Goal: Task Accomplishment & Management: Use online tool/utility

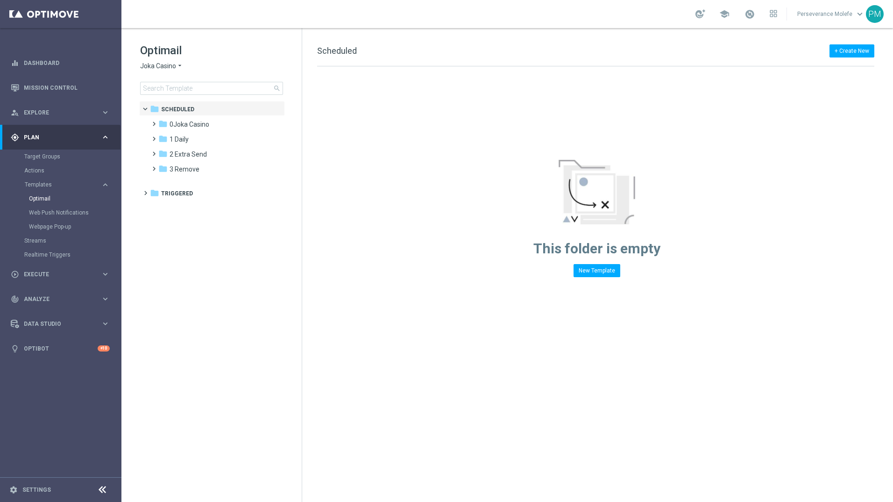
click at [158, 64] on span "Joka Casino" at bounding box center [158, 66] width 36 height 9
click at [0, 0] on span "Joka Casino" at bounding box center [0, 0] width 0 height 0
click at [183, 125] on span "0Joka Casino" at bounding box center [190, 124] width 40 height 8
click at [195, 140] on span "1- Daily" at bounding box center [189, 139] width 21 height 8
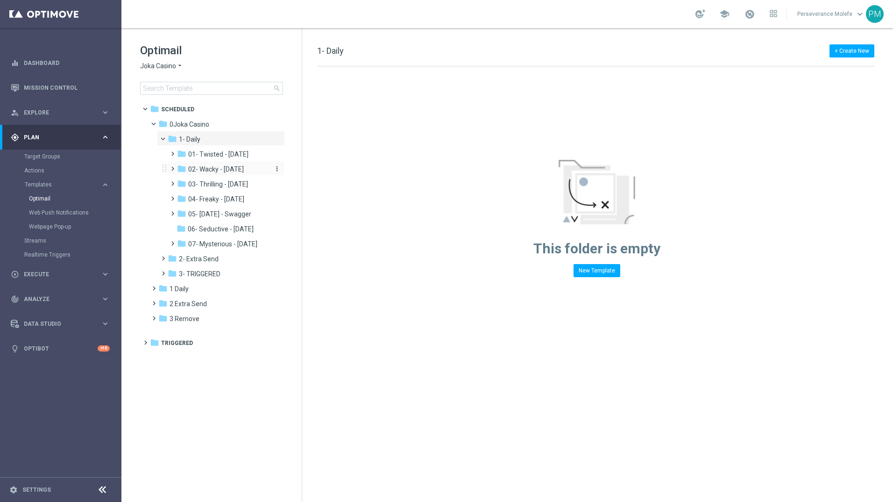
click at [228, 172] on span "02- Wacky - [DATE]" at bounding box center [216, 169] width 56 height 8
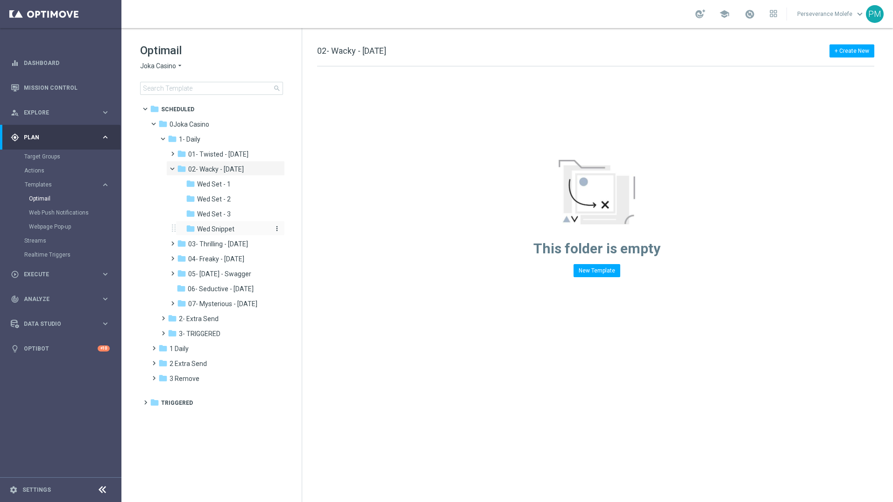
click at [228, 229] on span "Wed Snippet" at bounding box center [215, 229] width 37 height 8
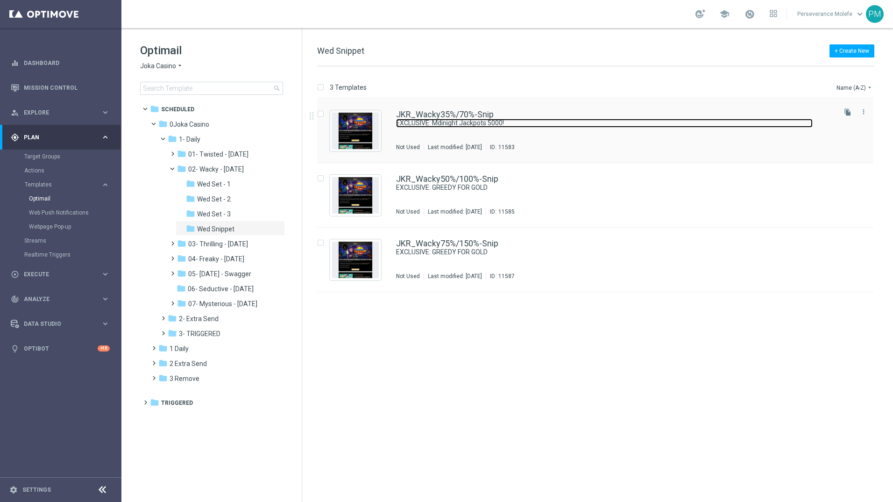
click at [432, 119] on link "EXCLUSIVE: Mdinight Jackpots 5000!" at bounding box center [604, 123] width 417 height 9
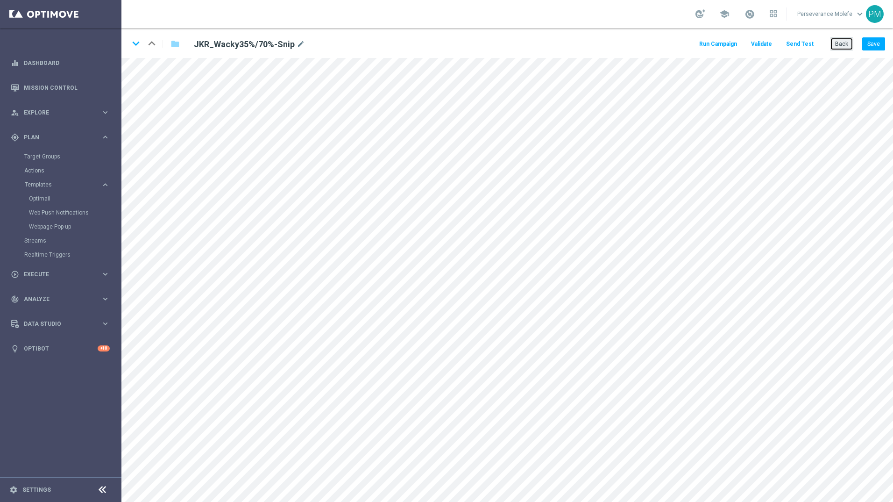
click at [849, 45] on button "Back" at bounding box center [841, 43] width 23 height 13
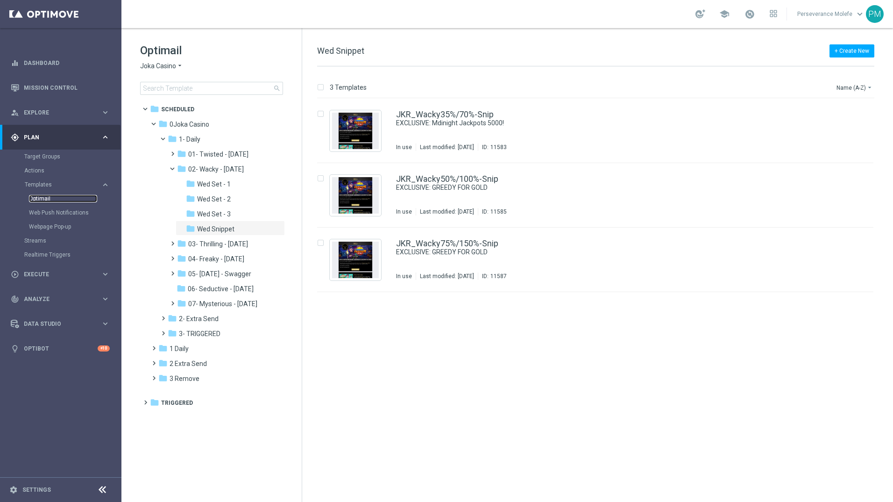
click at [41, 199] on link "Optimail" at bounding box center [63, 198] width 68 height 7
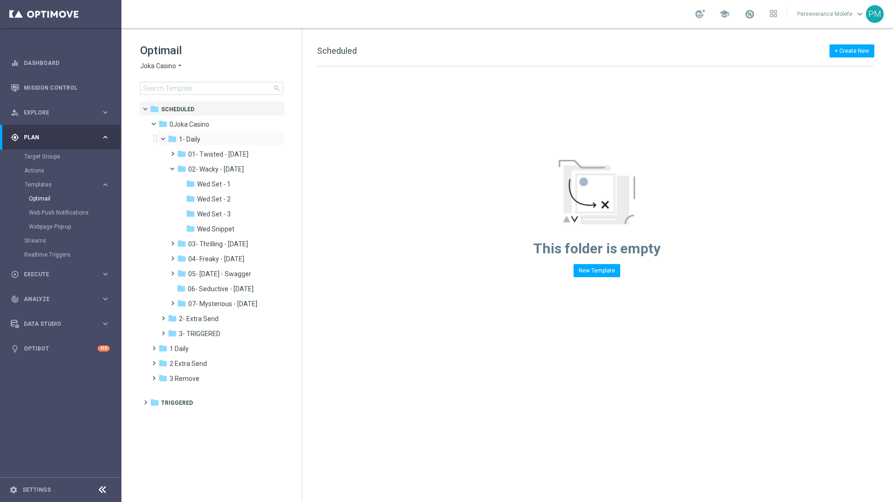
click at [162, 144] on div "folder 1- Daily more_vert" at bounding box center [221, 138] width 128 height 15
click at [165, 139] on span at bounding box center [167, 137] width 4 height 4
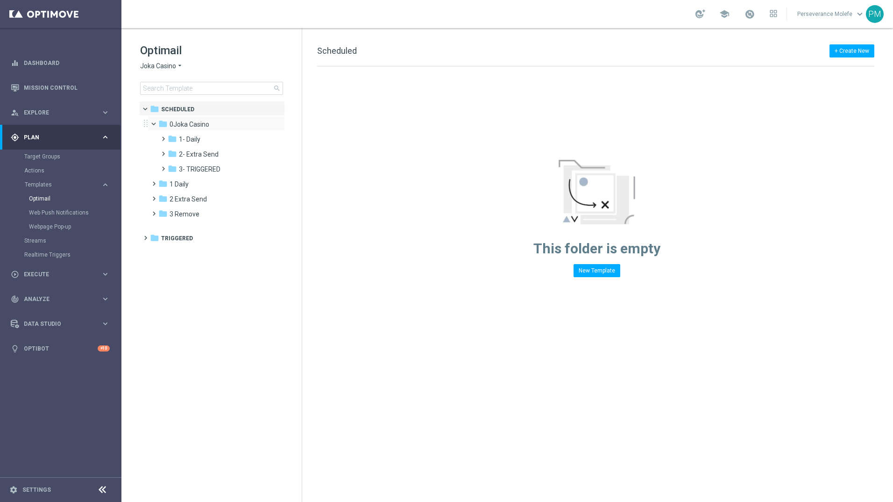
click at [156, 123] on span at bounding box center [158, 122] width 4 height 4
click at [164, 67] on span "Joka Casino" at bounding box center [158, 66] width 36 height 9
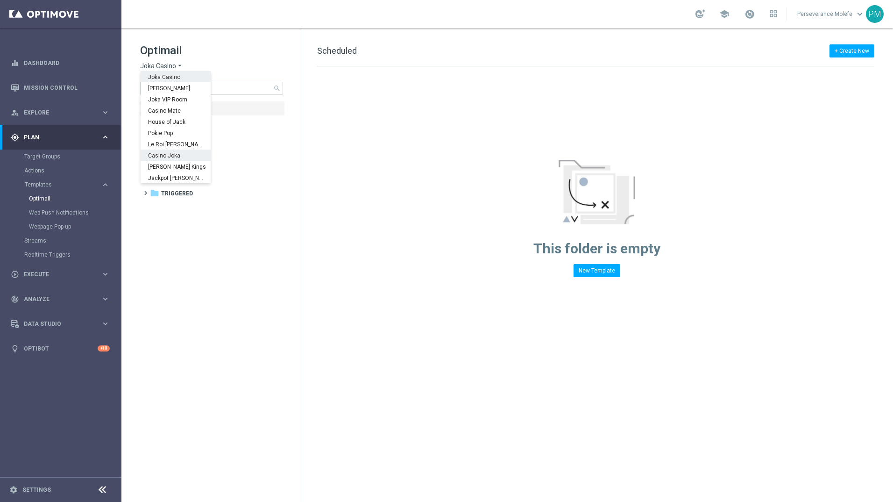
click at [0, 0] on span "Casino Joka" at bounding box center [0, 0] width 0 height 0
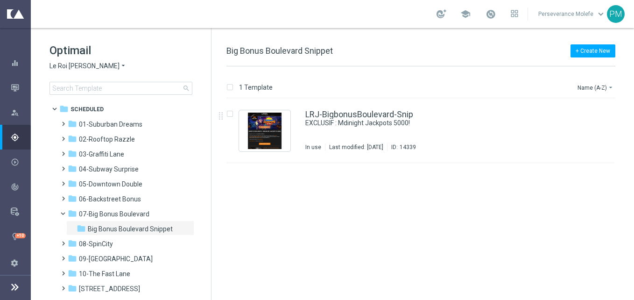
click at [72, 69] on span "Le Roi [PERSON_NAME]" at bounding box center [85, 66] width 70 height 9
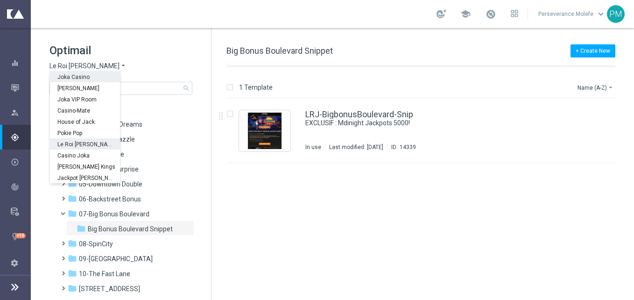
click at [0, 0] on span "Joka Casino" at bounding box center [0, 0] width 0 height 0
click at [80, 75] on div "Optimail Le Roi Johnny arrow_drop_down × Le Roi Johnny Joka Casino King Johnnie…" at bounding box center [131, 69] width 162 height 52
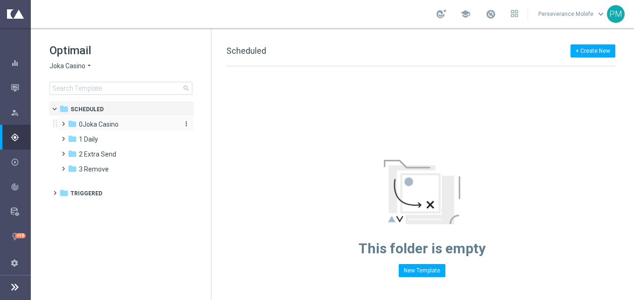
click at [108, 127] on span "0Joka Casino" at bounding box center [99, 124] width 40 height 8
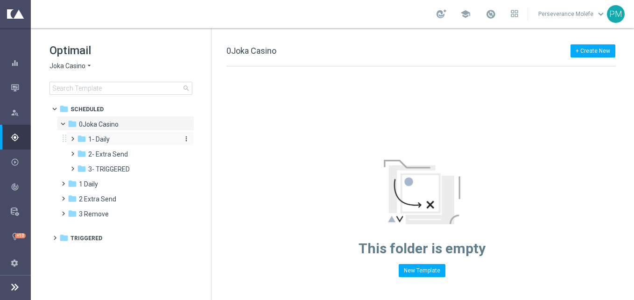
click at [108, 142] on span "1- Daily" at bounding box center [98, 139] width 21 height 8
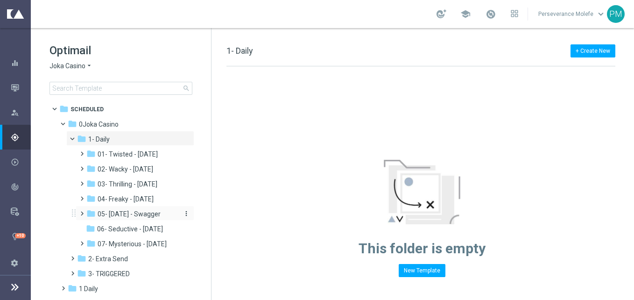
click at [144, 214] on span "05- [DATE] - Swagger" at bounding box center [129, 214] width 63 height 8
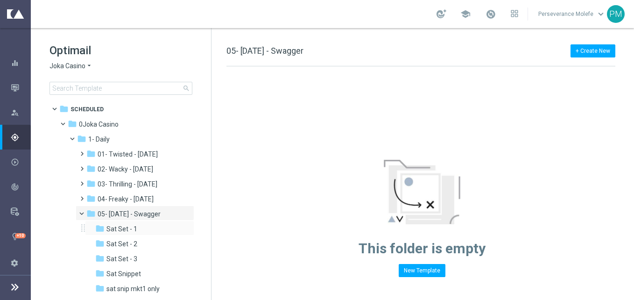
click at [132, 221] on div "folder Sat Set - 1 more_vert" at bounding box center [139, 228] width 109 height 15
click at [84, 213] on span at bounding box center [86, 211] width 4 height 4
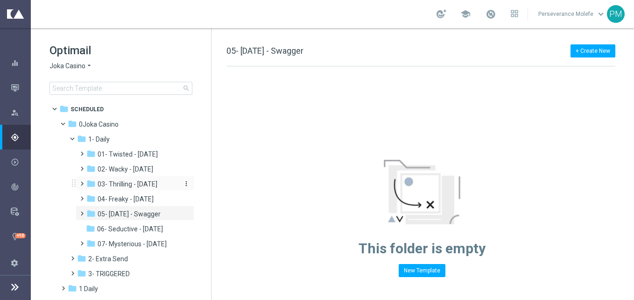
click at [136, 187] on span "03- Thrilling - [DATE]" at bounding box center [128, 184] width 60 height 8
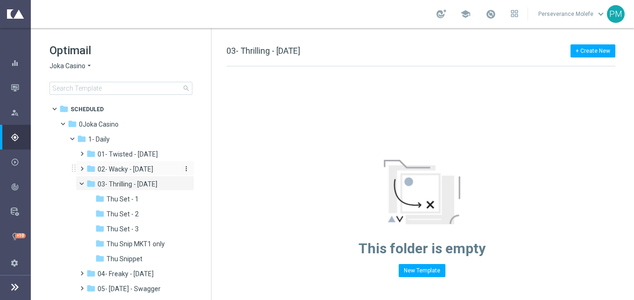
click at [97, 169] on div "folder 02- Wacky - Wednesday" at bounding box center [132, 169] width 92 height 11
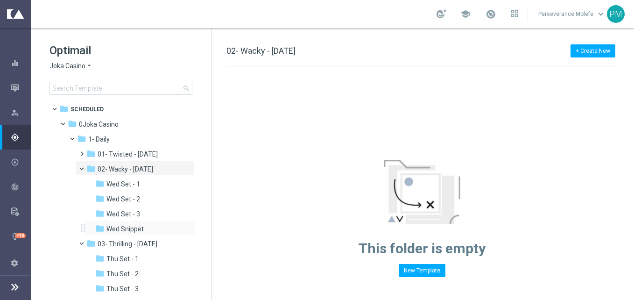
click at [138, 223] on div "folder Wed Snippet more_vert" at bounding box center [139, 228] width 109 height 15
click at [148, 235] on div "folder Wed Snippet more_vert" at bounding box center [139, 228] width 109 height 15
click at [121, 227] on span "Wed Snippet" at bounding box center [125, 229] width 37 height 8
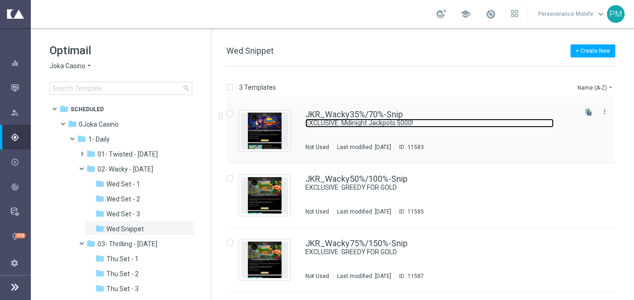
click at [346, 122] on link "EXCLUSIVE: Mdinight Jackpots 5000!" at bounding box center [430, 123] width 249 height 9
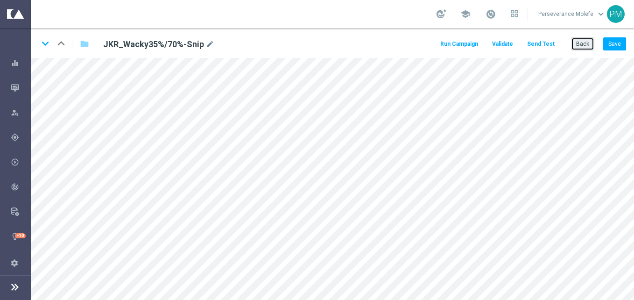
click at [586, 47] on button "Back" at bounding box center [582, 43] width 23 height 13
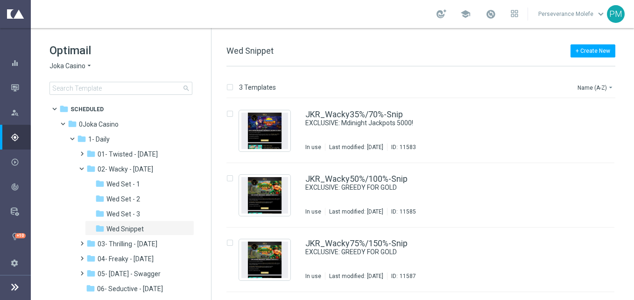
click at [83, 63] on span "Joka Casino" at bounding box center [68, 66] width 36 height 9
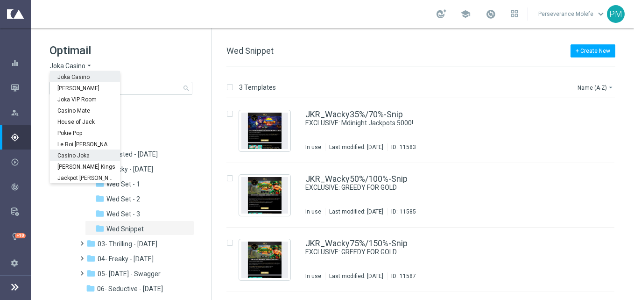
click at [85, 152] on div "Casino Joka" at bounding box center [85, 154] width 70 height 11
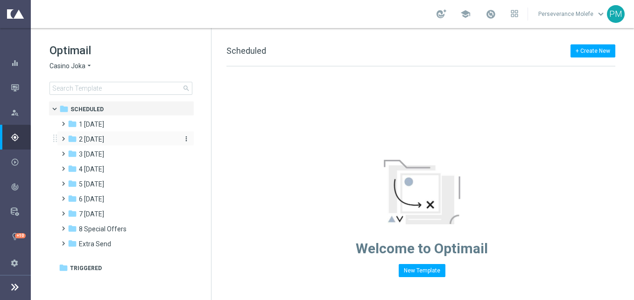
click at [104, 135] on span "2 [DATE]" at bounding box center [91, 139] width 25 height 8
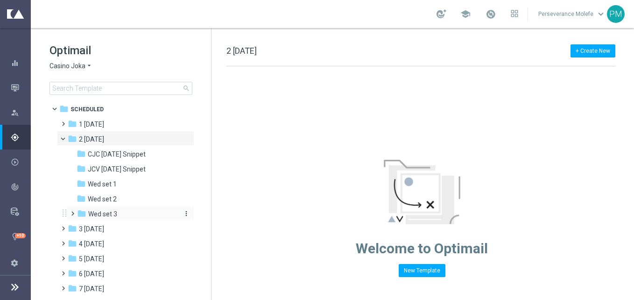
click at [128, 214] on div "folder Wed set 3" at bounding box center [127, 214] width 100 height 11
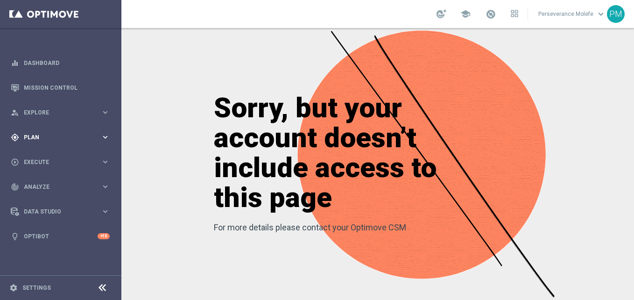
click at [78, 135] on span "Plan" at bounding box center [62, 138] width 77 height 6
click at [61, 186] on span "Templates" at bounding box center [58, 185] width 67 height 6
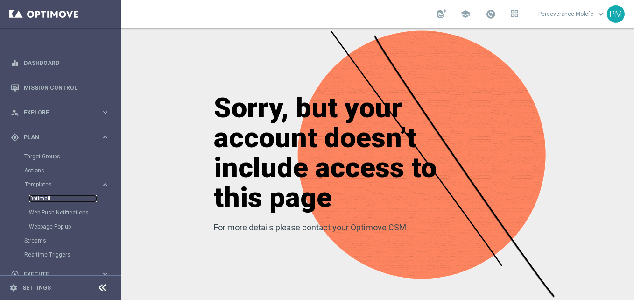
click at [44, 198] on link "Optimail" at bounding box center [63, 198] width 68 height 7
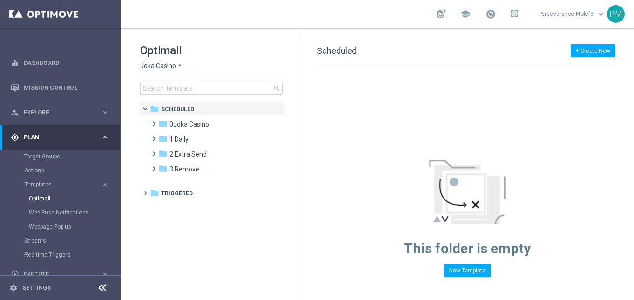
click at [169, 64] on span "Joka Casino" at bounding box center [158, 66] width 36 height 9
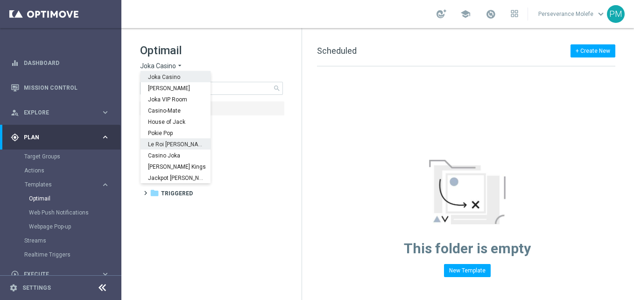
click at [0, 0] on span "Le Roi [PERSON_NAME]" at bounding box center [0, 0] width 0 height 0
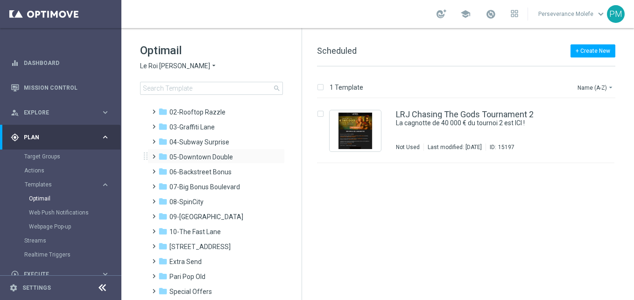
scroll to position [51, 0]
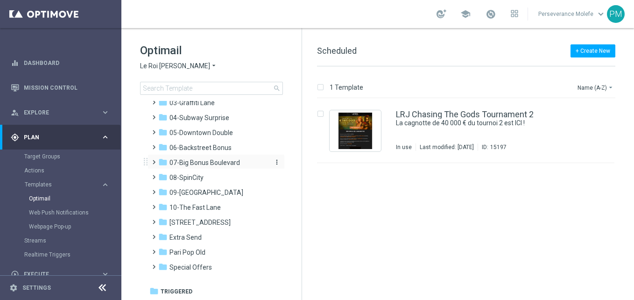
click at [213, 162] on span "07-Big Bonus Boulevard" at bounding box center [205, 162] width 71 height 8
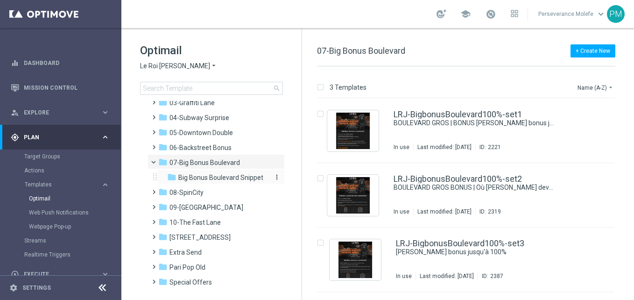
click at [242, 179] on span "Big Bonus Boulevard Snippet" at bounding box center [220, 177] width 85 height 8
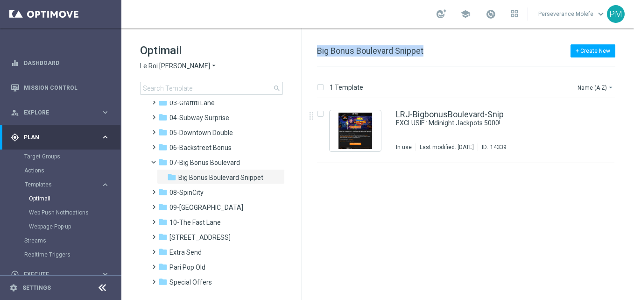
drag, startPoint x: 426, startPoint y: 51, endPoint x: 312, endPoint y: 49, distance: 114.0
click at [312, 49] on div "+ Create New Big Bonus Boulevard Snippet 1 Template Name (A-Z) arrow_drop_down …" at bounding box center [468, 164] width 332 height 272
copy span "Big Bonus Boulevard Snippet"
click at [450, 112] on link "LRJ-BigbonusBoulevard-Snip" at bounding box center [450, 114] width 108 height 8
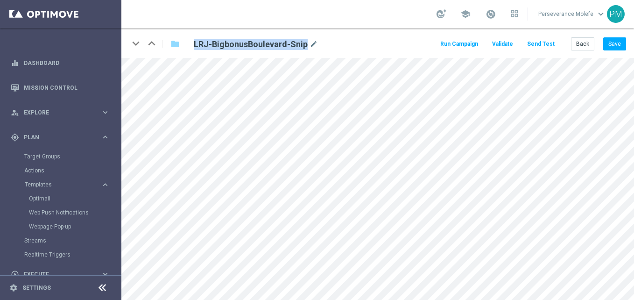
drag, startPoint x: 305, startPoint y: 42, endPoint x: 221, endPoint y: 52, distance: 84.2
click at [221, 52] on div "keyboard_arrow_down keyboard_arrow_up folder LRJ-BigbonusBoulevard-Snip mode_ed…" at bounding box center [377, 43] width 513 height 30
copy h2 "LRJ-BigbonusBoulevard-Snip"
click at [81, 140] on span "Plan" at bounding box center [62, 138] width 77 height 6
